Goal: Find specific page/section: Find specific page/section

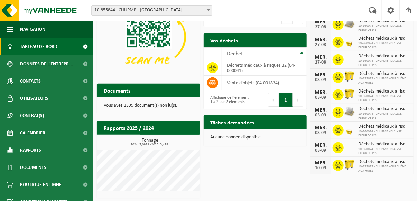
scroll to position [23, 0]
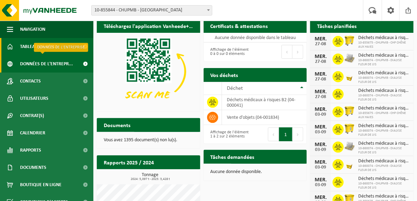
click at [44, 67] on span "Données de l'entrepr..." at bounding box center [46, 63] width 53 height 17
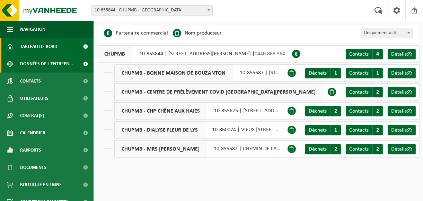
click at [41, 46] on span "Tableau de bord" at bounding box center [38, 46] width 37 height 17
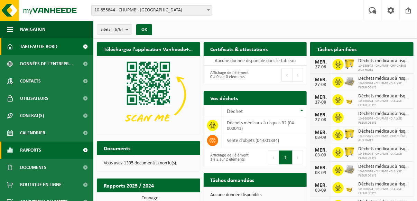
click at [39, 153] on span "Rapports" at bounding box center [30, 150] width 21 height 17
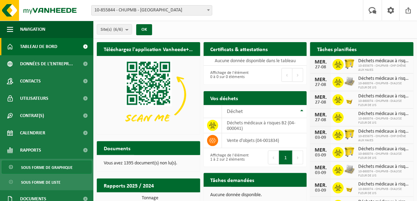
click at [49, 171] on span "Sous forme de graphique" at bounding box center [47, 167] width 52 height 13
